Goal: Task Accomplishment & Management: Manage account settings

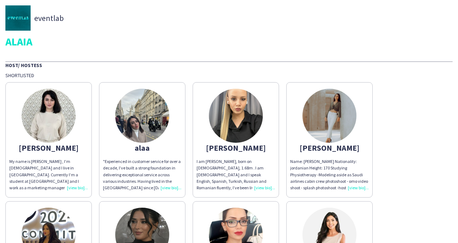
click at [212, 73] on div "Shortlisted" at bounding box center [228, 75] width 447 height 6
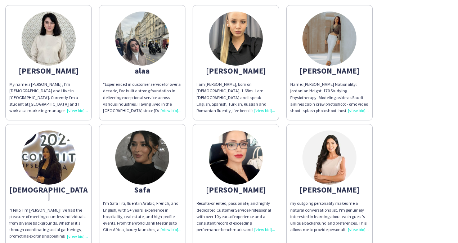
scroll to position [76, 0]
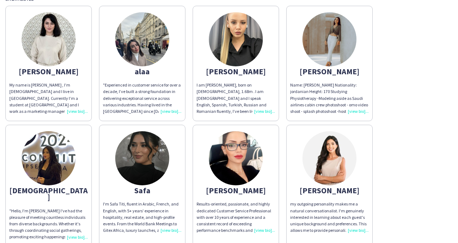
click at [430, 162] on div "[PERSON_NAME] My name is [PERSON_NAME] , I’m [DEMOGRAPHIC_DATA] and I live in […" at bounding box center [228, 124] width 447 height 245
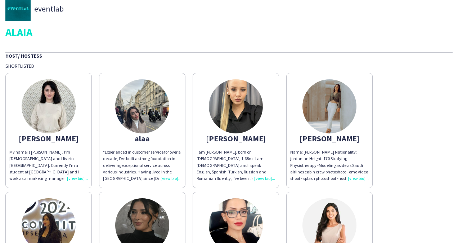
scroll to position [0, 0]
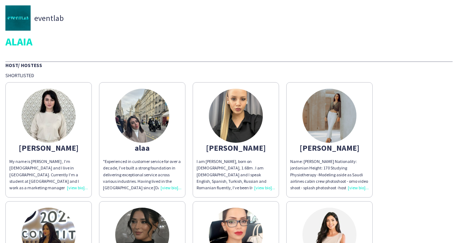
click at [240, 119] on img at bounding box center [236, 116] width 54 height 54
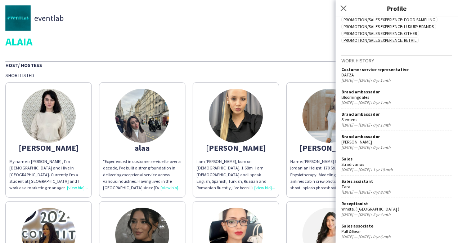
scroll to position [271, 0]
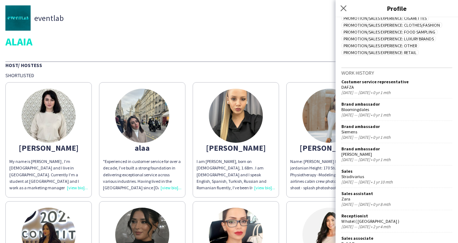
drag, startPoint x: 450, startPoint y: 203, endPoint x: 453, endPoint y: 114, distance: 89.0
click at [453, 114] on div "[PERSON_NAME] chevron-left chevron-right Open photos pop-in I am [PERSON_NAME],…" at bounding box center [397, 130] width 123 height 226
click at [438, 151] on div "[PERSON_NAME]" at bounding box center [397, 153] width 111 height 5
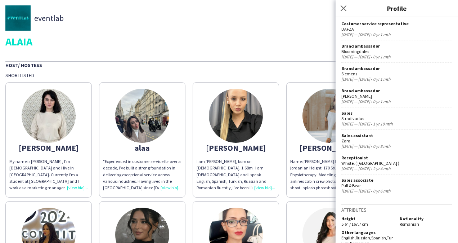
scroll to position [0, 0]
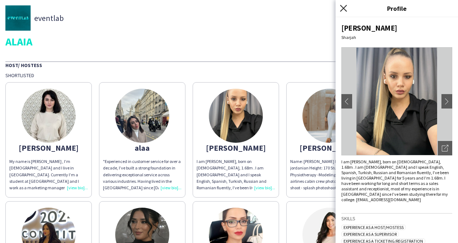
click at [344, 5] on icon "Close pop-in" at bounding box center [343, 8] width 7 height 7
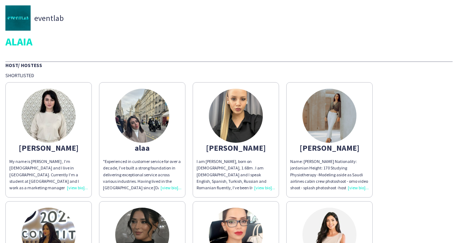
click at [322, 113] on img at bounding box center [330, 116] width 54 height 54
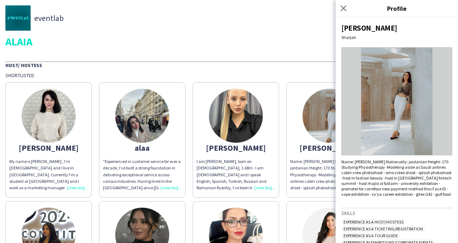
click at [382, 102] on img at bounding box center [397, 101] width 111 height 108
click at [344, 8] on icon "Close pop-in" at bounding box center [343, 8] width 7 height 7
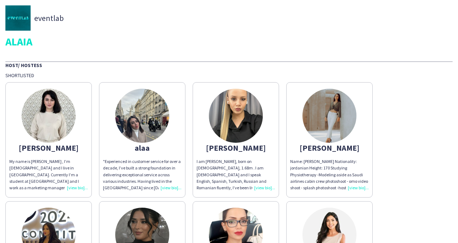
click at [146, 114] on img at bounding box center [142, 116] width 54 height 54
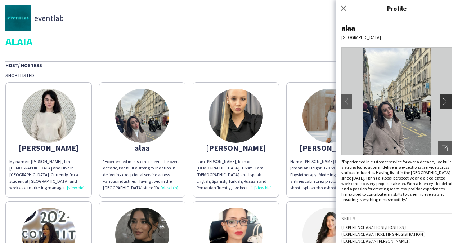
click at [442, 102] on app-icon "chevron-right" at bounding box center [447, 101] width 10 height 6
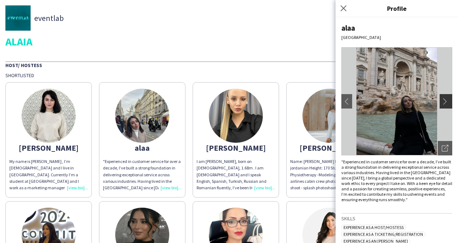
click at [442, 102] on app-icon "chevron-right" at bounding box center [447, 101] width 10 height 6
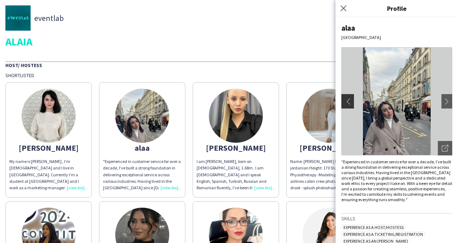
click at [344, 104] on button "chevron-left" at bounding box center [347, 101] width 14 height 14
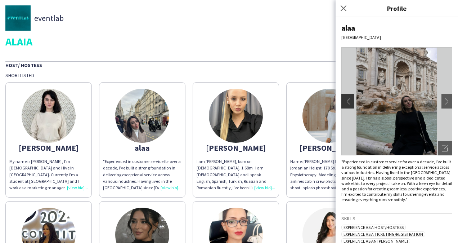
click at [347, 101] on app-icon "chevron-left" at bounding box center [347, 101] width 10 height 6
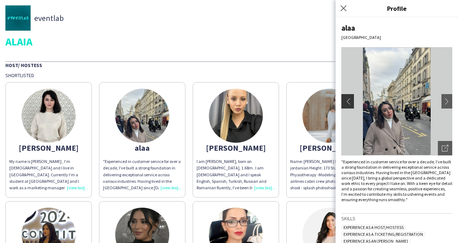
click at [347, 101] on app-icon "chevron-left" at bounding box center [347, 101] width 10 height 6
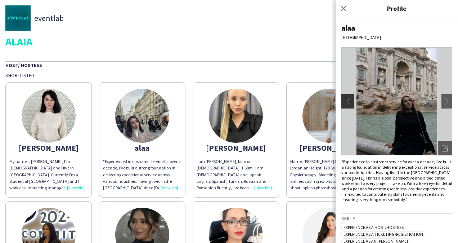
click at [347, 101] on app-icon "chevron-left" at bounding box center [347, 101] width 10 height 6
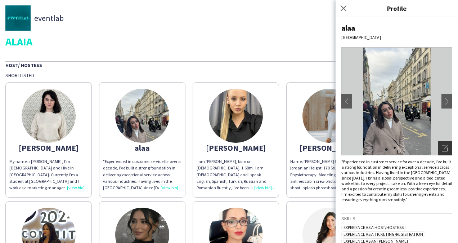
click at [442, 151] on icon "Open photos pop-in" at bounding box center [445, 148] width 6 height 6
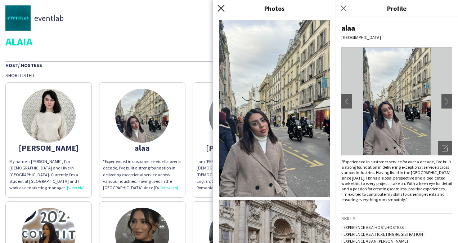
click at [221, 7] on icon "Close pop-in" at bounding box center [221, 8] width 7 height 7
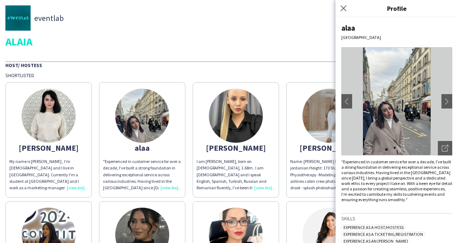
click at [405, 193] on div ""Experienced in customer service for over a decade, I’ve built a strong foundat…" at bounding box center [397, 180] width 111 height 43
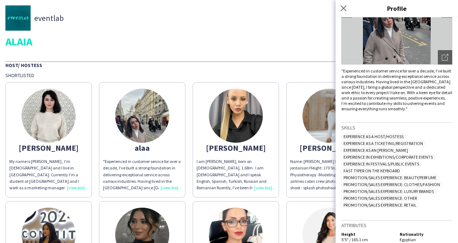
scroll to position [108, 0]
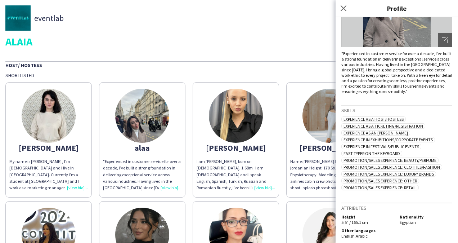
click at [56, 125] on img at bounding box center [49, 116] width 54 height 54
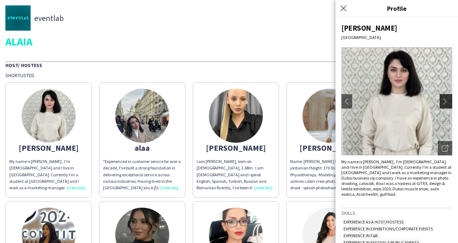
click at [442, 102] on app-icon "chevron-right" at bounding box center [447, 101] width 10 height 6
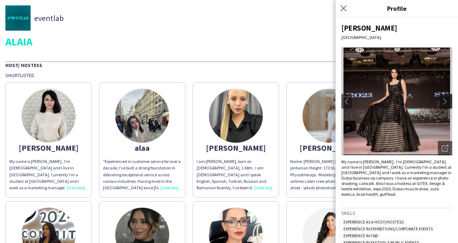
click at [442, 102] on app-icon "chevron-right" at bounding box center [447, 101] width 10 height 6
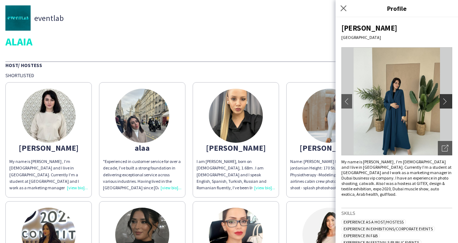
click at [442, 102] on app-icon "chevron-right" at bounding box center [447, 101] width 10 height 6
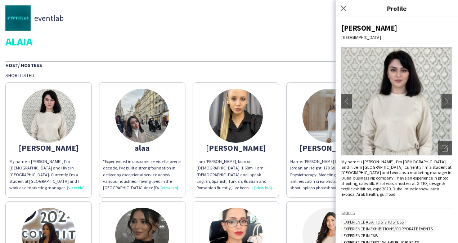
click at [380, 201] on div "[PERSON_NAME] [GEOGRAPHIC_DATA] chevron-left chevron-right Open photos pop-in M…" at bounding box center [397, 130] width 123 height 226
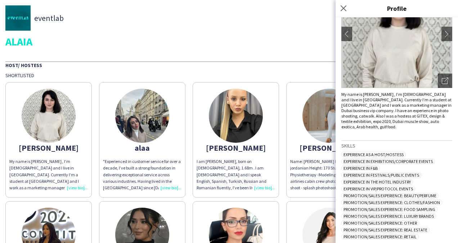
scroll to position [116, 0]
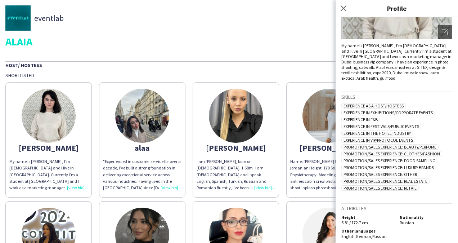
click at [221, 51] on div "eventlab ALAIA Host/ Hostess Shortlisted [PERSON_NAME] My name is [PERSON_NAME]…" at bounding box center [229, 164] width 458 height 329
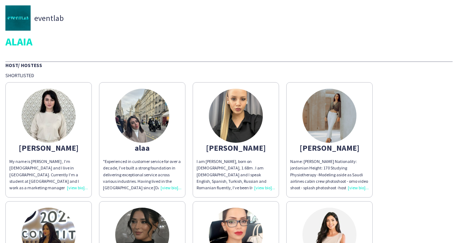
click at [233, 131] on img at bounding box center [236, 116] width 54 height 54
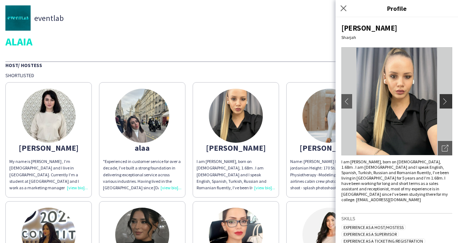
click at [442, 104] on app-icon "chevron-right" at bounding box center [447, 101] width 10 height 6
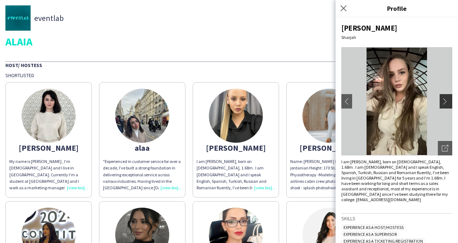
click at [442, 104] on app-icon "chevron-right" at bounding box center [447, 101] width 10 height 6
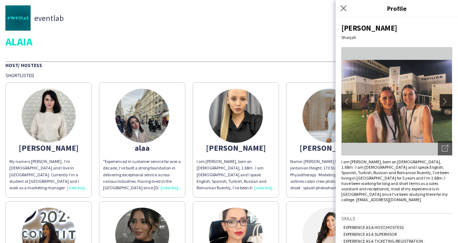
click at [442, 104] on app-icon "chevron-right" at bounding box center [447, 101] width 10 height 6
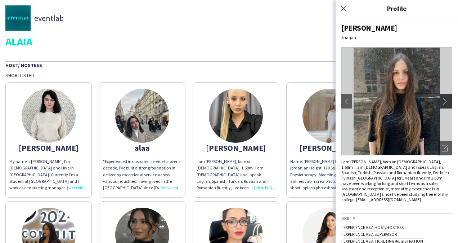
click at [442, 104] on app-icon "chevron-right" at bounding box center [447, 101] width 10 height 6
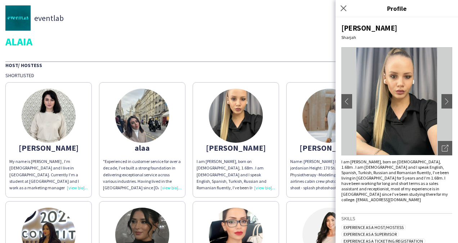
click at [244, 55] on div "eventlab ALAIA Host/ Hostess Shortlisted [PERSON_NAME] My name is [PERSON_NAME]…" at bounding box center [229, 164] width 458 height 329
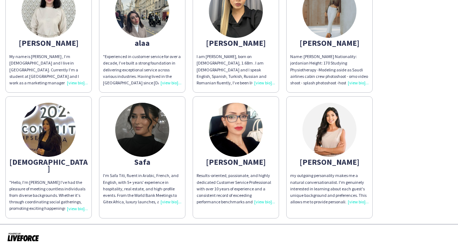
scroll to position [105, 0]
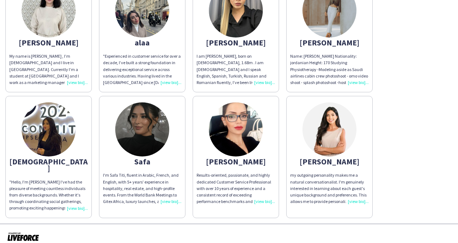
click at [57, 130] on img at bounding box center [49, 129] width 54 height 54
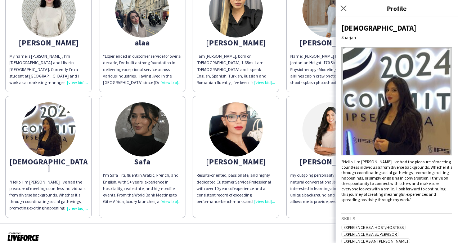
click at [392, 102] on img at bounding box center [397, 101] width 111 height 108
click at [400, 151] on img at bounding box center [397, 101] width 111 height 108
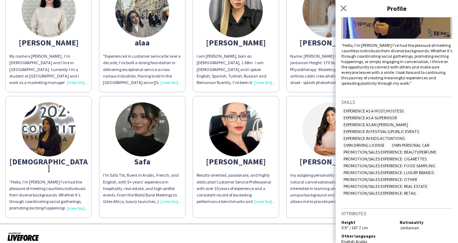
scroll to position [121, 0]
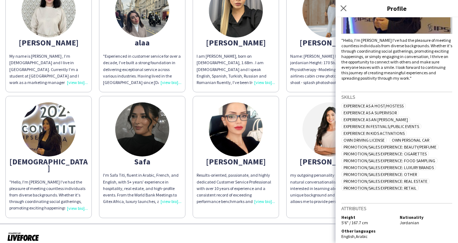
click at [135, 148] on img at bounding box center [142, 129] width 54 height 54
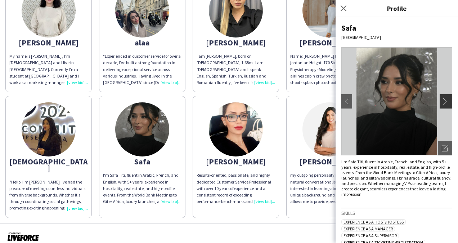
click at [442, 102] on app-icon "chevron-right" at bounding box center [447, 101] width 10 height 6
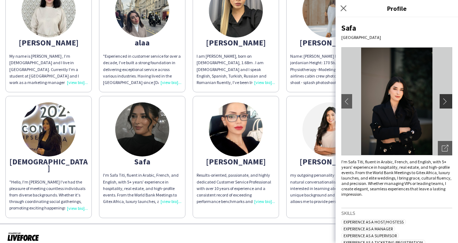
click at [442, 102] on app-icon "chevron-right" at bounding box center [447, 101] width 10 height 6
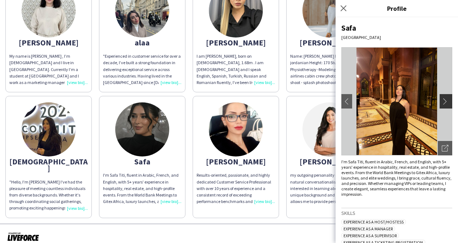
click at [442, 102] on app-icon "chevron-right" at bounding box center [447, 101] width 10 height 6
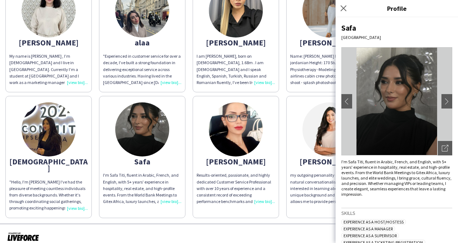
click at [399, 195] on div "I'm Safa Titi, fluent in Arabic, French, and English, with 5+ years' experience…" at bounding box center [397, 178] width 111 height 38
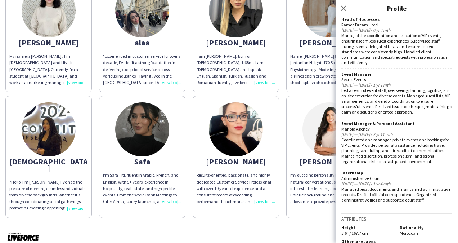
scroll to position [410, 0]
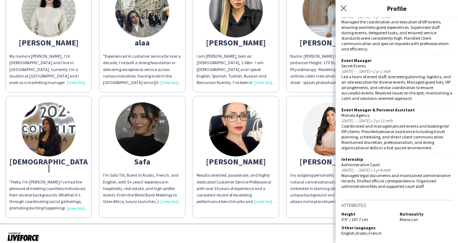
click at [226, 130] on img at bounding box center [236, 129] width 54 height 54
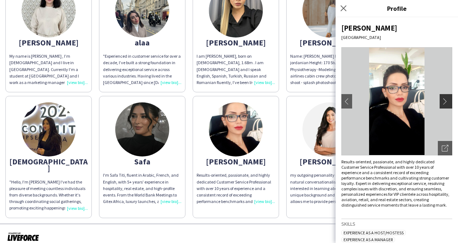
click at [442, 102] on app-icon "chevron-right" at bounding box center [447, 101] width 10 height 6
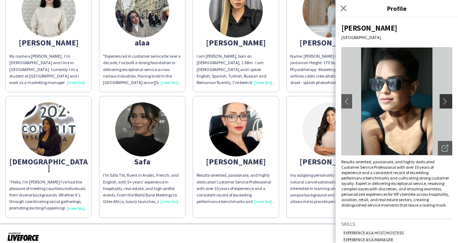
click at [442, 102] on app-icon "chevron-right" at bounding box center [447, 101] width 10 height 6
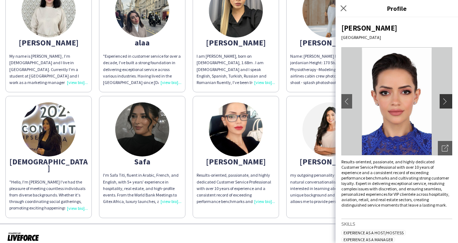
click at [442, 102] on app-icon "chevron-right" at bounding box center [447, 101] width 10 height 6
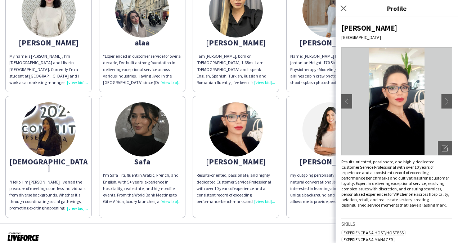
click at [400, 184] on div "Results-oriented, passionate, and highly dedicated Customer Service Professiona…" at bounding box center [397, 183] width 111 height 49
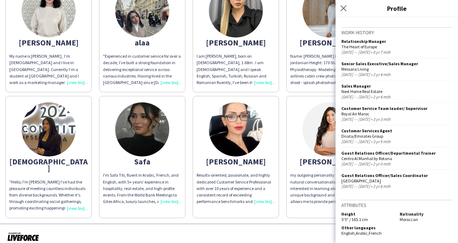
scroll to position [284, 0]
click at [326, 143] on img at bounding box center [330, 129] width 54 height 54
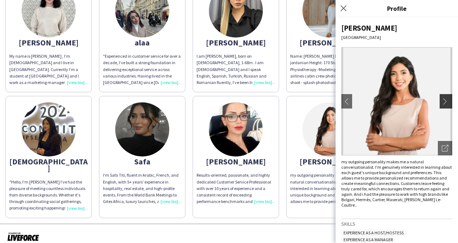
click at [442, 102] on app-icon "chevron-right" at bounding box center [447, 101] width 10 height 6
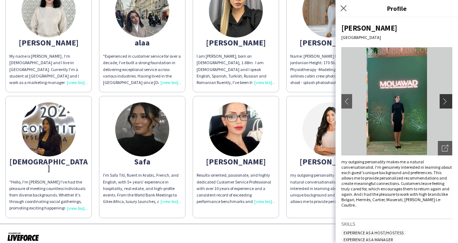
click at [442, 102] on app-icon "chevron-right" at bounding box center [447, 101] width 10 height 6
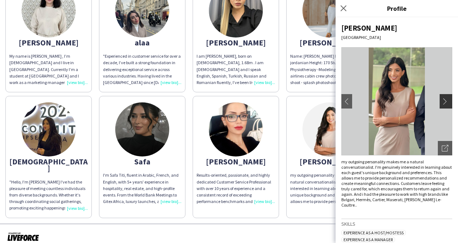
click at [442, 102] on app-icon "chevron-right" at bounding box center [447, 101] width 10 height 6
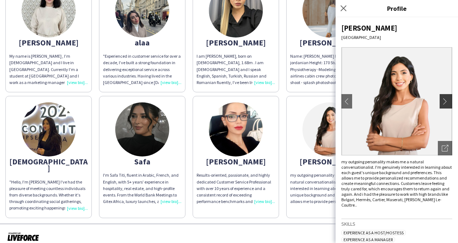
click at [442, 102] on app-icon "chevron-right" at bounding box center [447, 101] width 10 height 6
click at [388, 209] on div "[PERSON_NAME][GEOGRAPHIC_DATA] chevron-left chevron-right Open photos pop-in my…" at bounding box center [397, 130] width 123 height 226
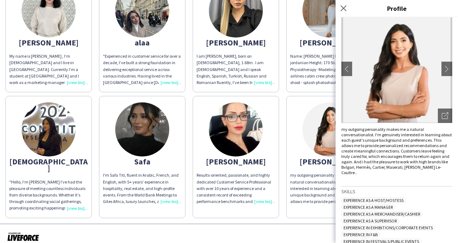
scroll to position [0, 0]
